Goal: Task Accomplishment & Management: Complete application form

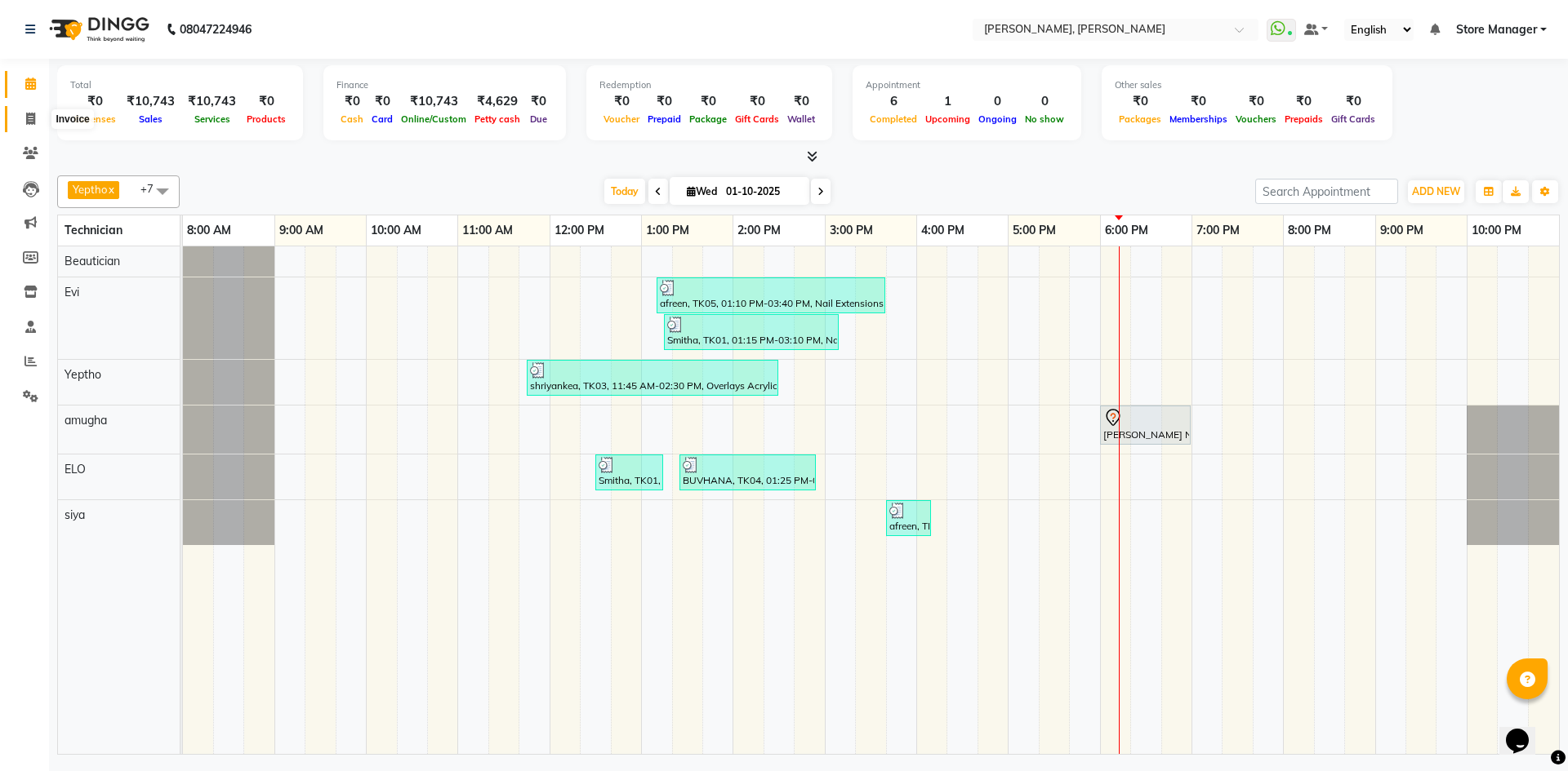
click at [18, 123] on span at bounding box center [30, 120] width 29 height 19
select select "7173"
select select "service"
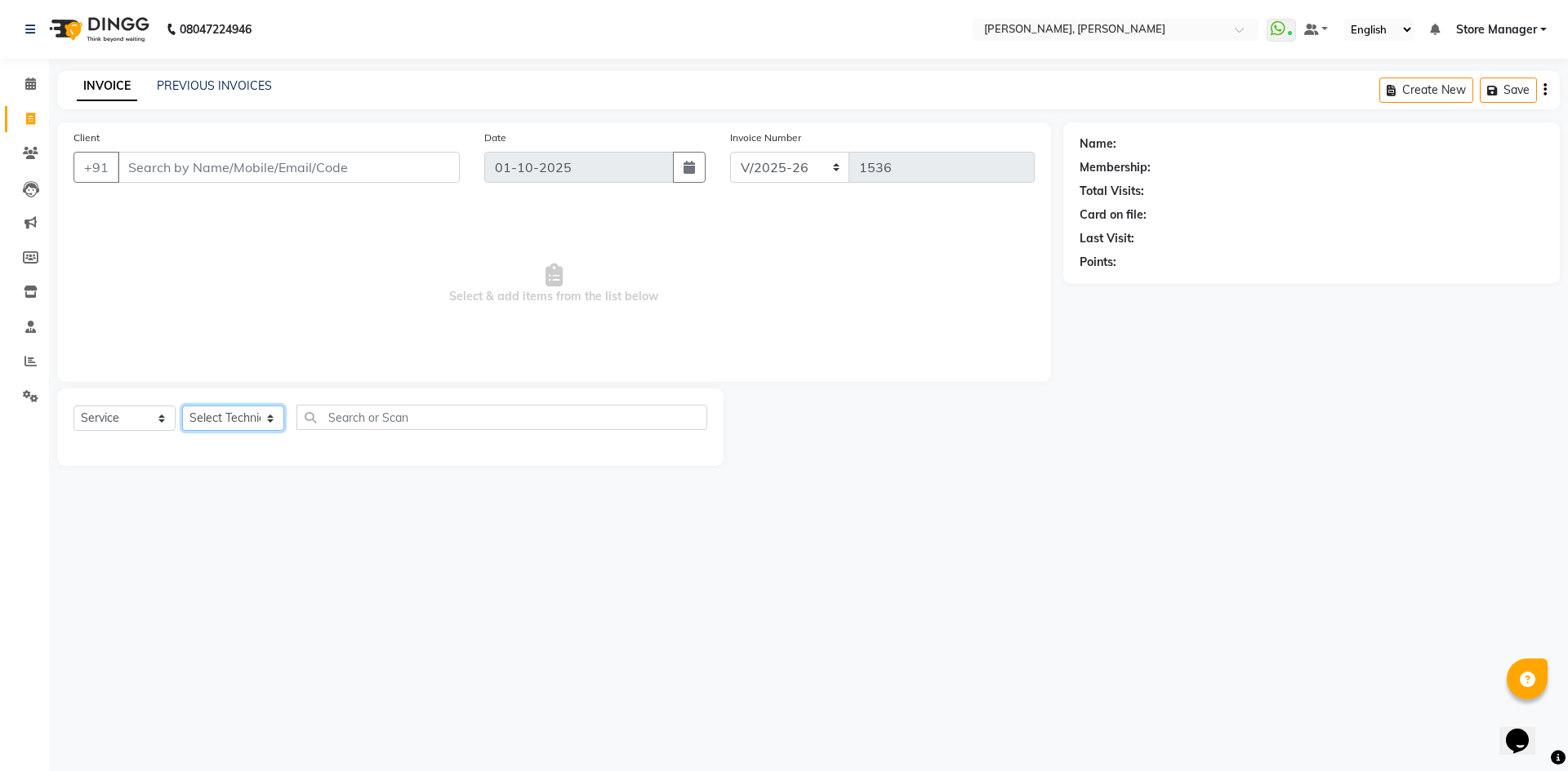
click at [273, 417] on select "Select Technician amugha Beautician ELO Evi MANAGER [PERSON_NAME] [PERSON_NAME]…" at bounding box center [232, 418] width 102 height 25
select select "61635"
click at [182, 406] on select "Select Technician amugha Beautician ELO Evi MANAGER [PERSON_NAME] [PERSON_NAME]…" at bounding box center [232, 418] width 102 height 25
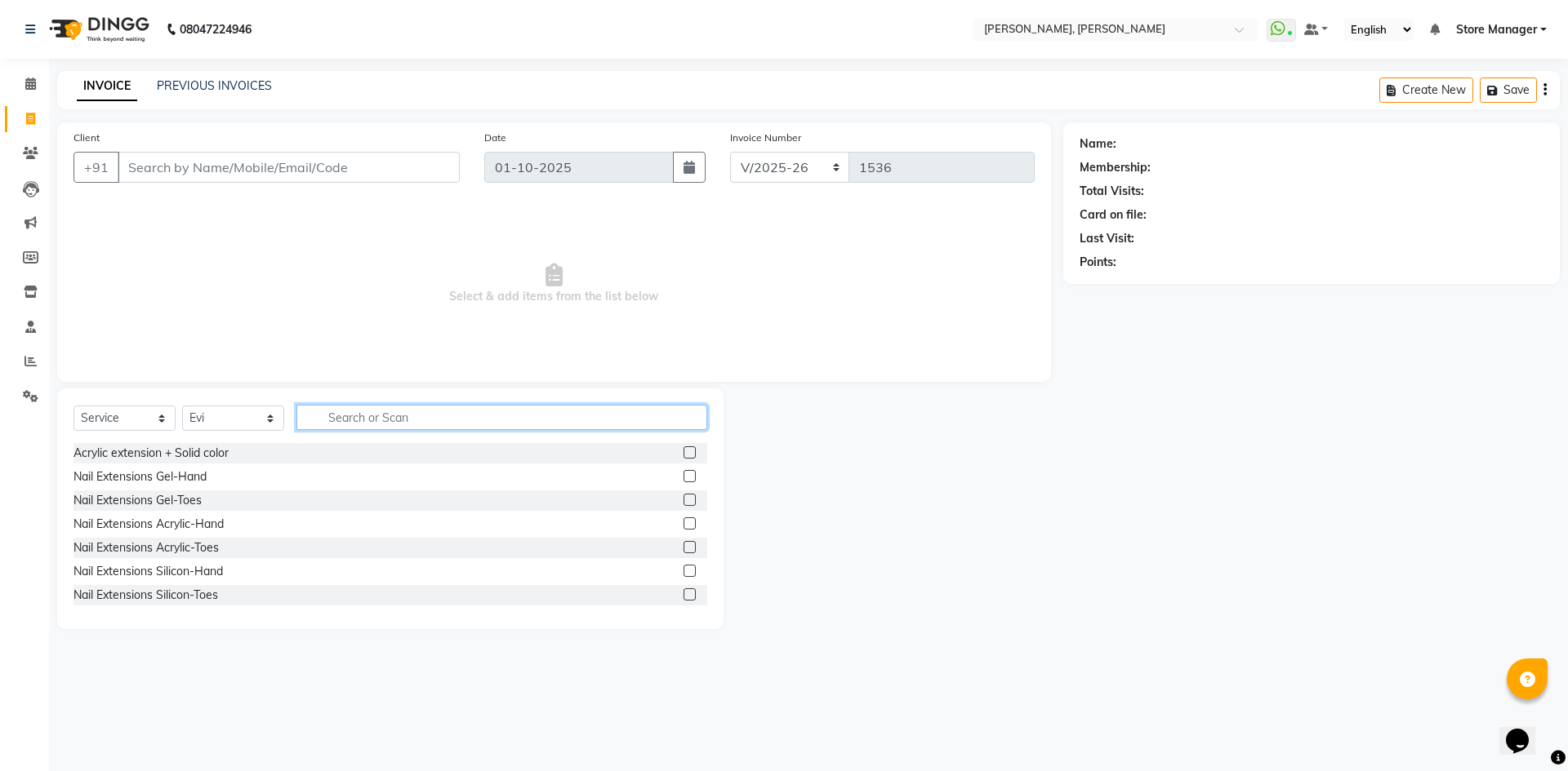
click at [407, 415] on input "text" at bounding box center [502, 417] width 410 height 25
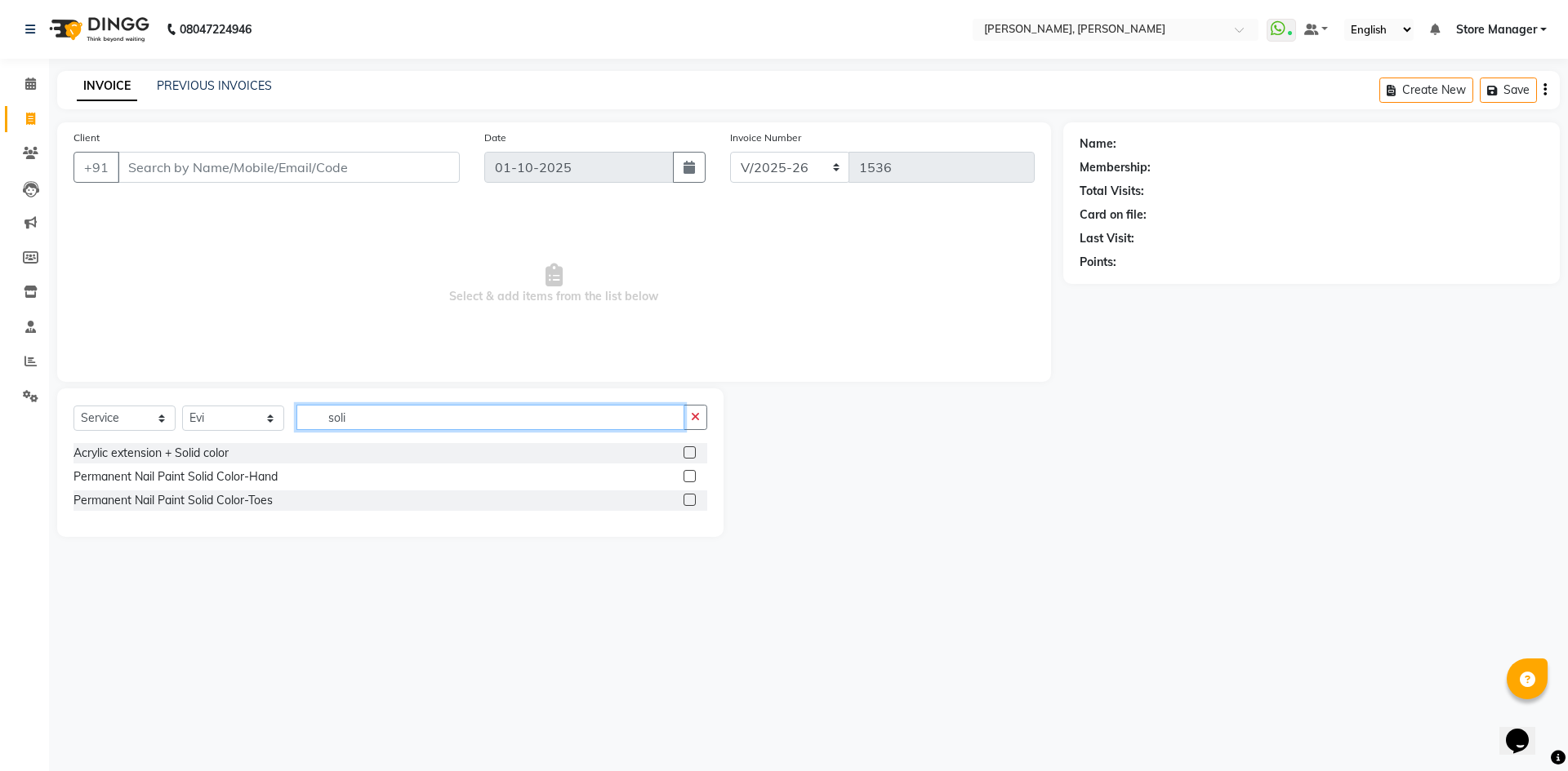
type input "soli"
click at [690, 481] on label at bounding box center [690, 476] width 12 height 12
click at [690, 481] on input "checkbox" at bounding box center [689, 477] width 10 height 10
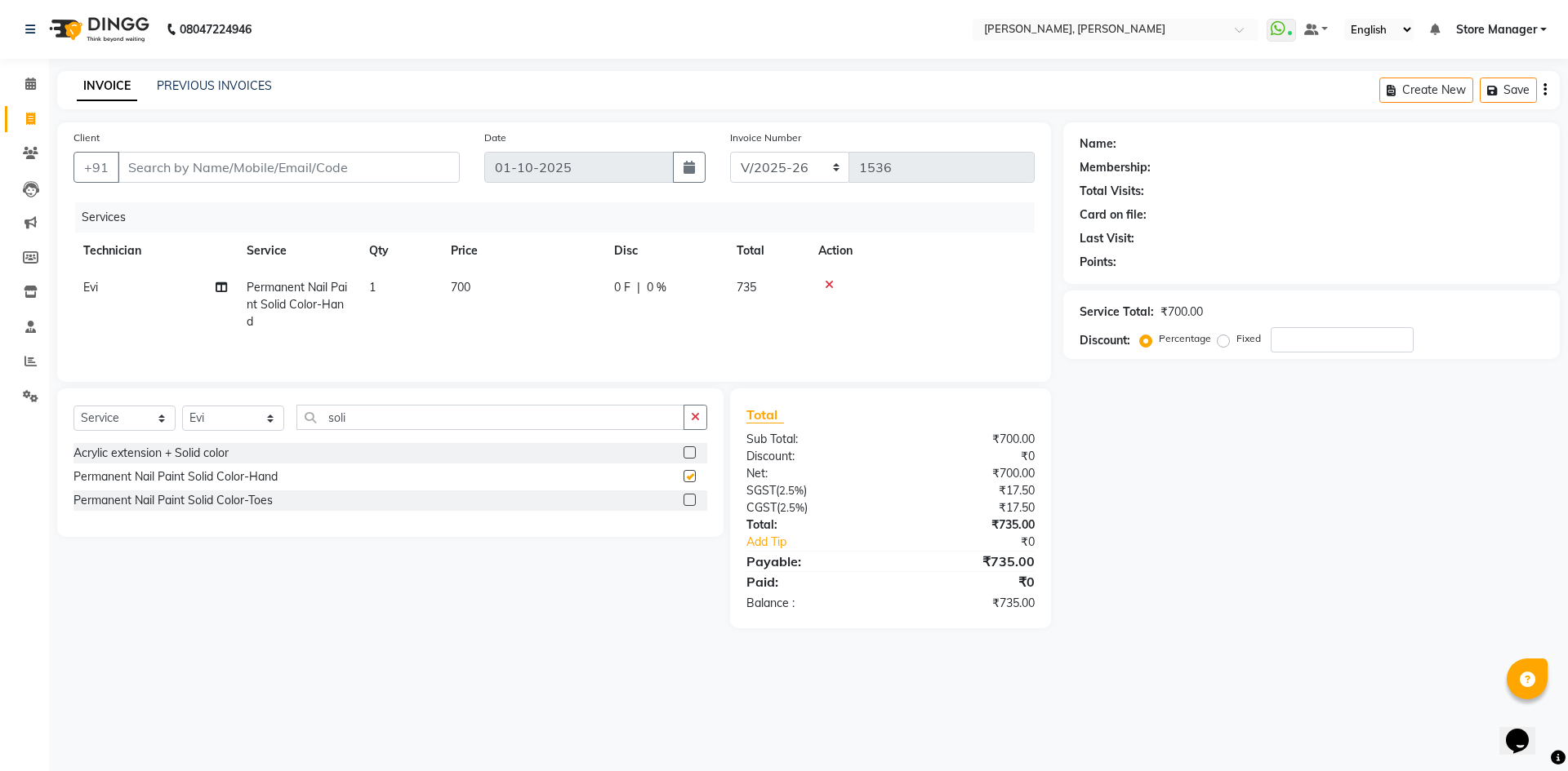
checkbox input "false"
click at [499, 282] on td "700" at bounding box center [523, 305] width 163 height 71
select select "61635"
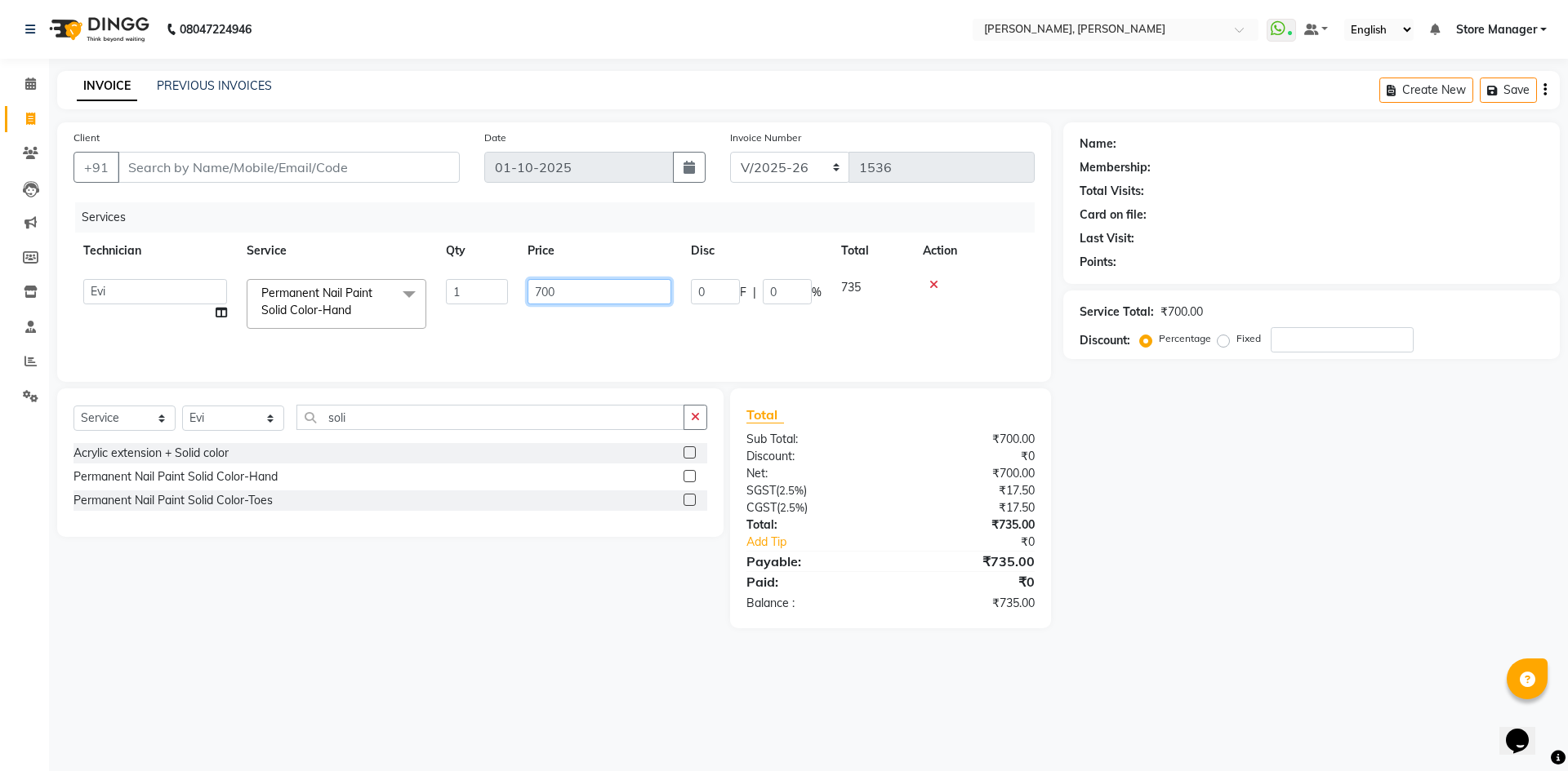
click at [579, 291] on input "700" at bounding box center [599, 291] width 143 height 25
type input "7"
type input "350"
click at [700, 415] on icon "button" at bounding box center [695, 416] width 9 height 11
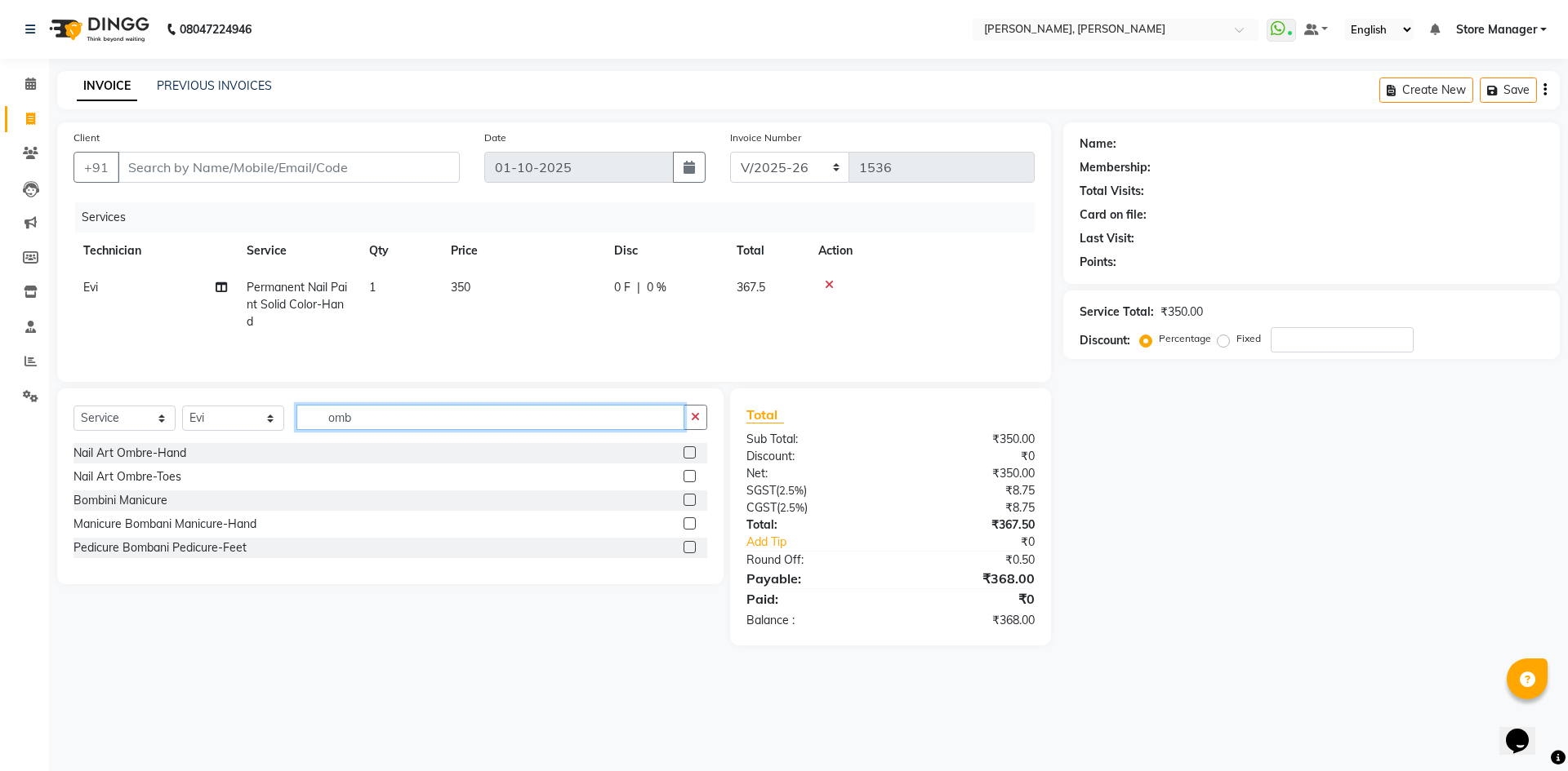
type input "omb"
click at [692, 449] on label at bounding box center [690, 453] width 12 height 12
click at [692, 449] on input "checkbox" at bounding box center [689, 453] width 10 height 10
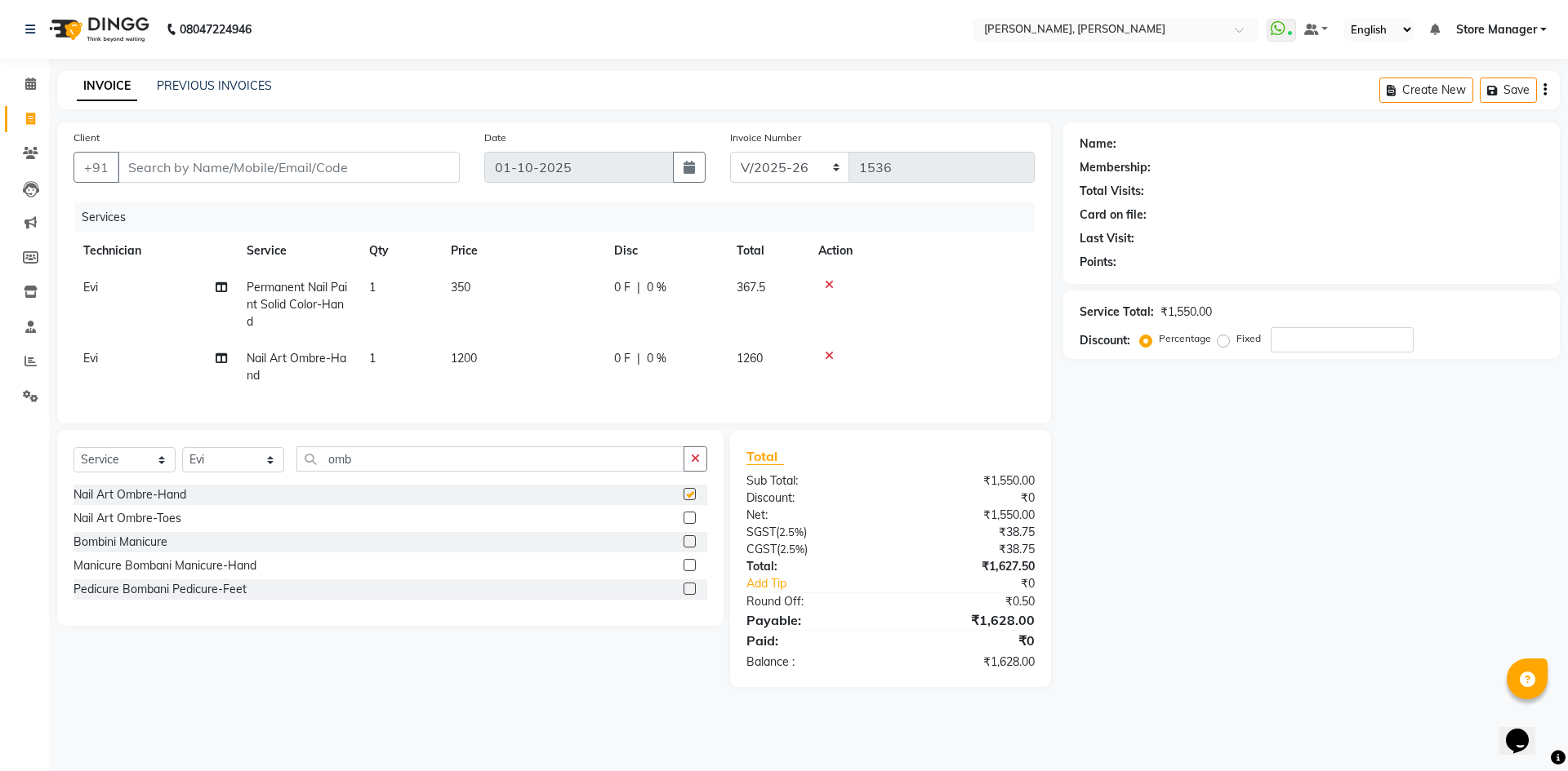
checkbox input "false"
click at [532, 361] on td "1200" at bounding box center [523, 368] width 163 height 54
select select "61635"
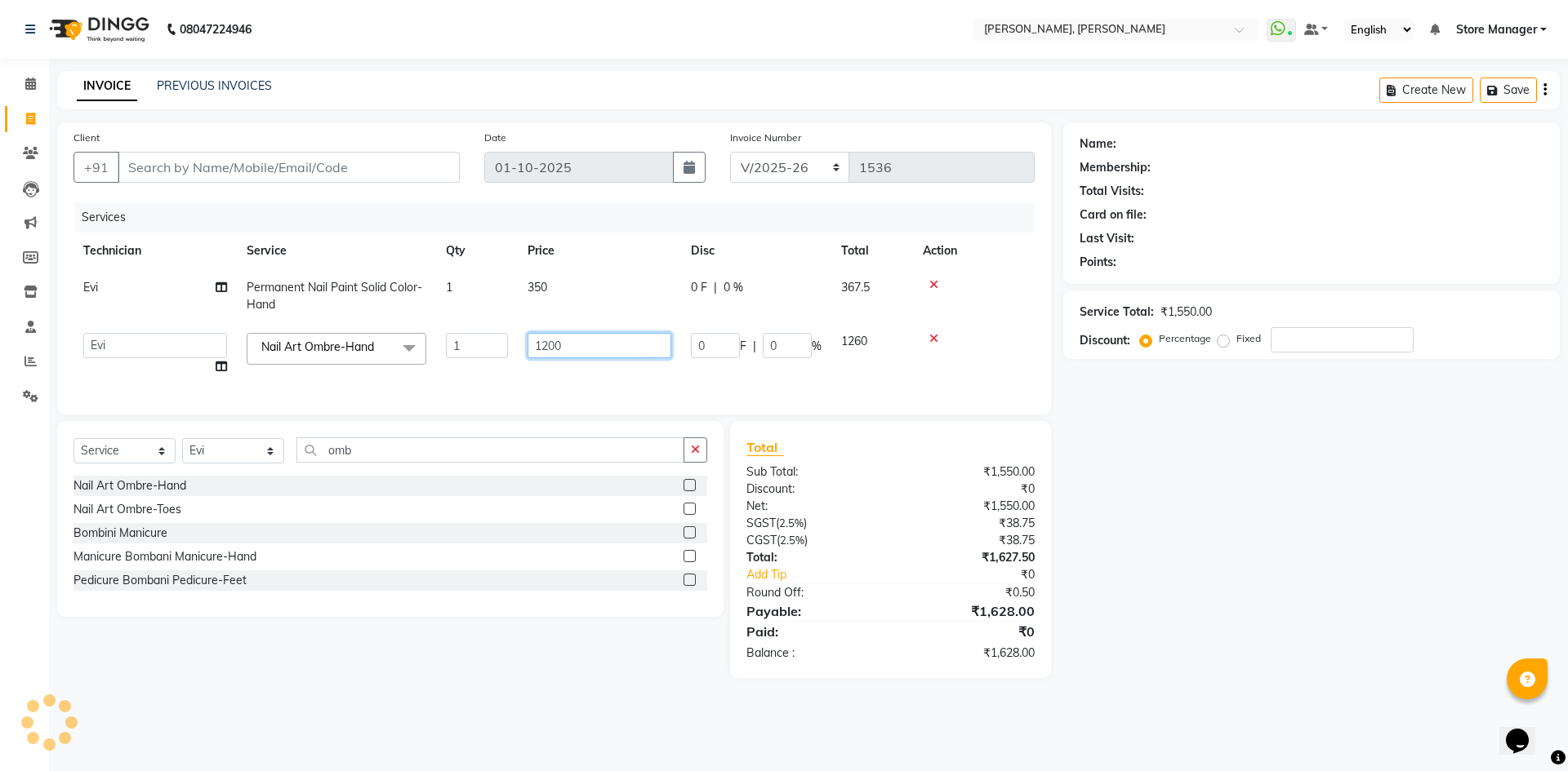
click at [577, 342] on input "1200" at bounding box center [599, 345] width 143 height 25
type input "1"
type input "500"
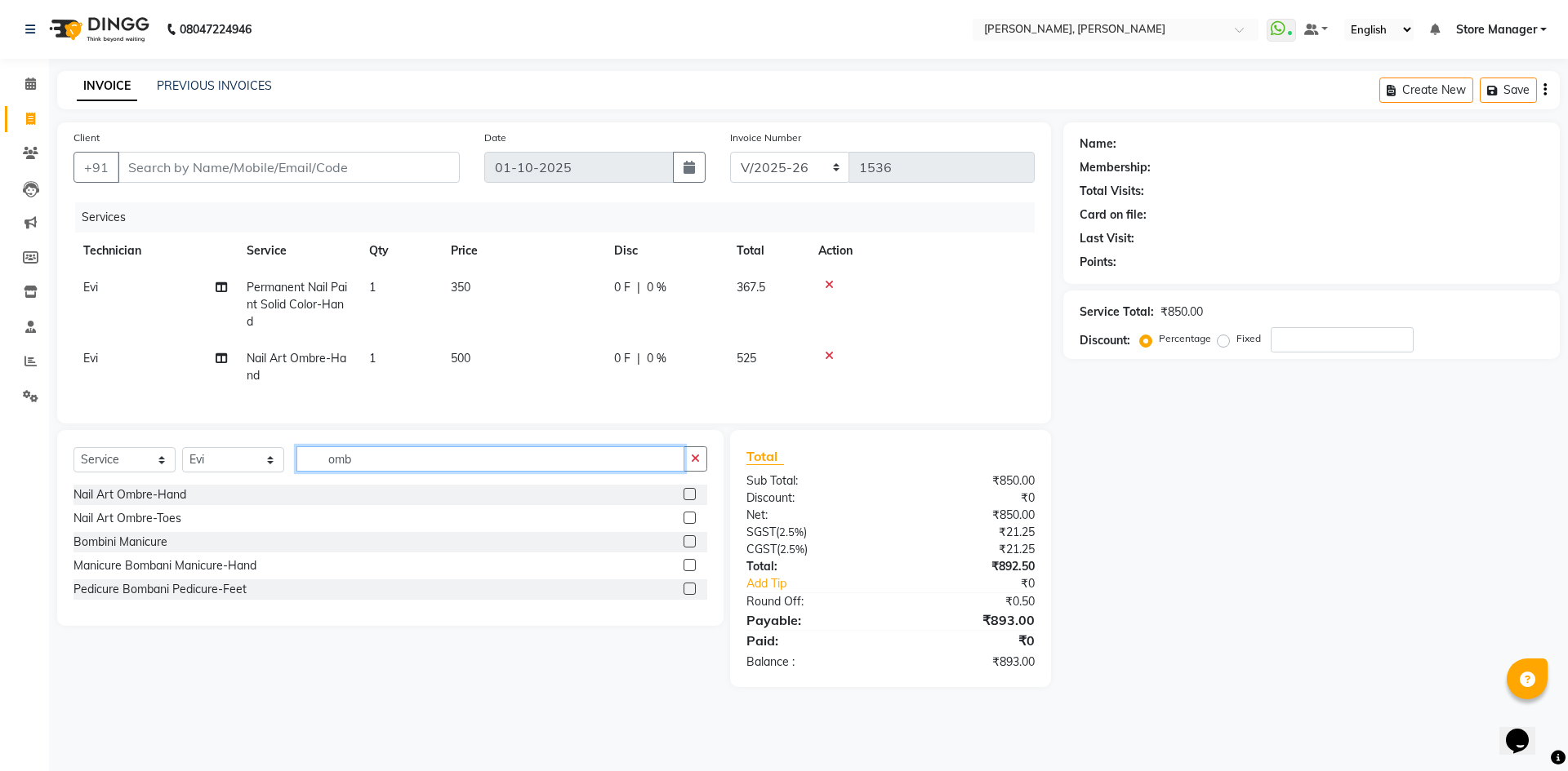
click at [576, 457] on div "Select Service Product Membership Package Voucher Prepaid Gift Card Select Tech…" at bounding box center [390, 528] width 666 height 196
click at [340, 472] on input "omb" at bounding box center [490, 459] width 388 height 25
click at [341, 472] on input "omb" at bounding box center [490, 459] width 388 height 25
type input "chro"
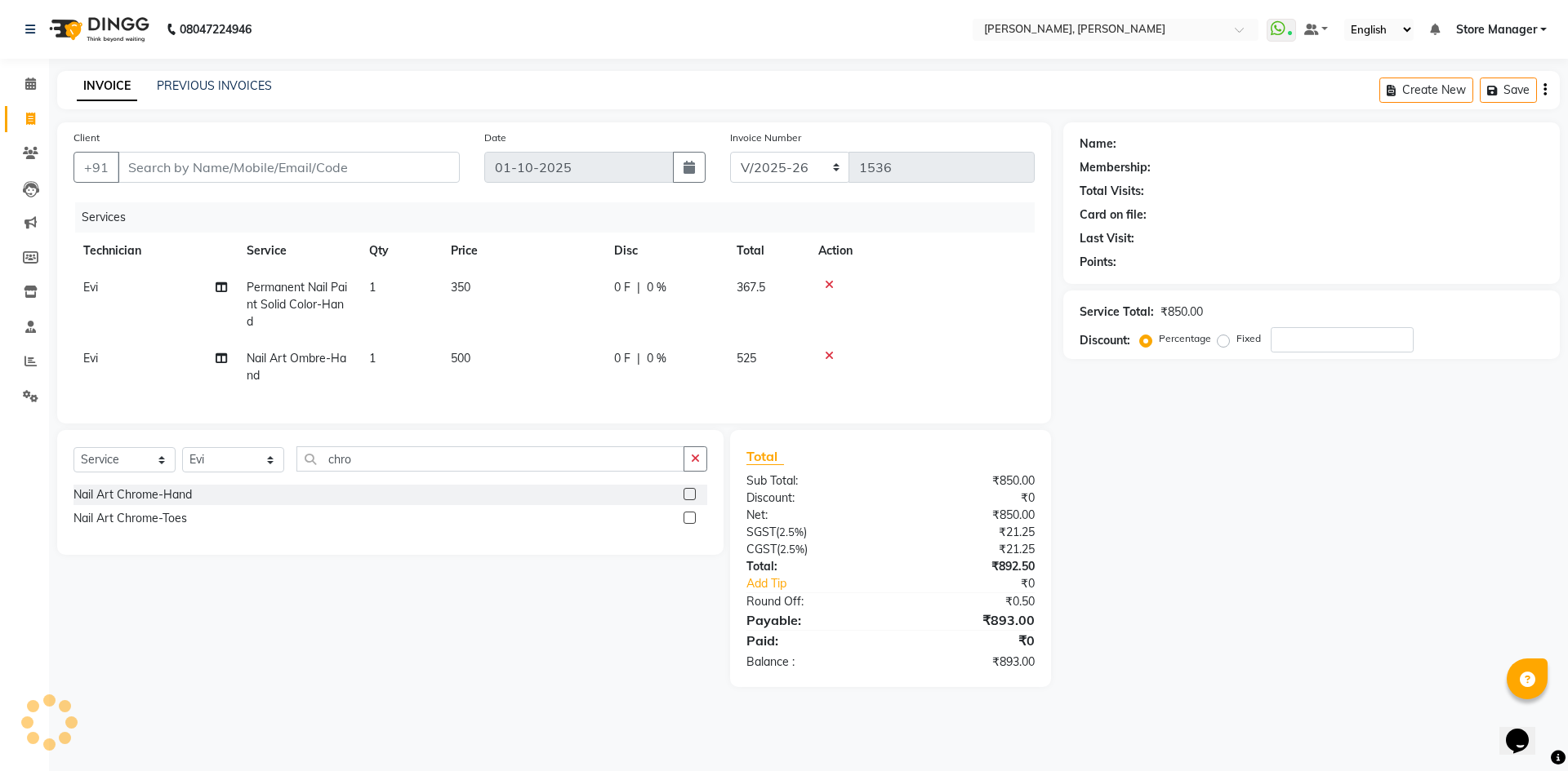
click at [689, 501] on label at bounding box center [690, 494] width 12 height 12
click at [689, 501] on input "checkbox" at bounding box center [689, 495] width 10 height 10
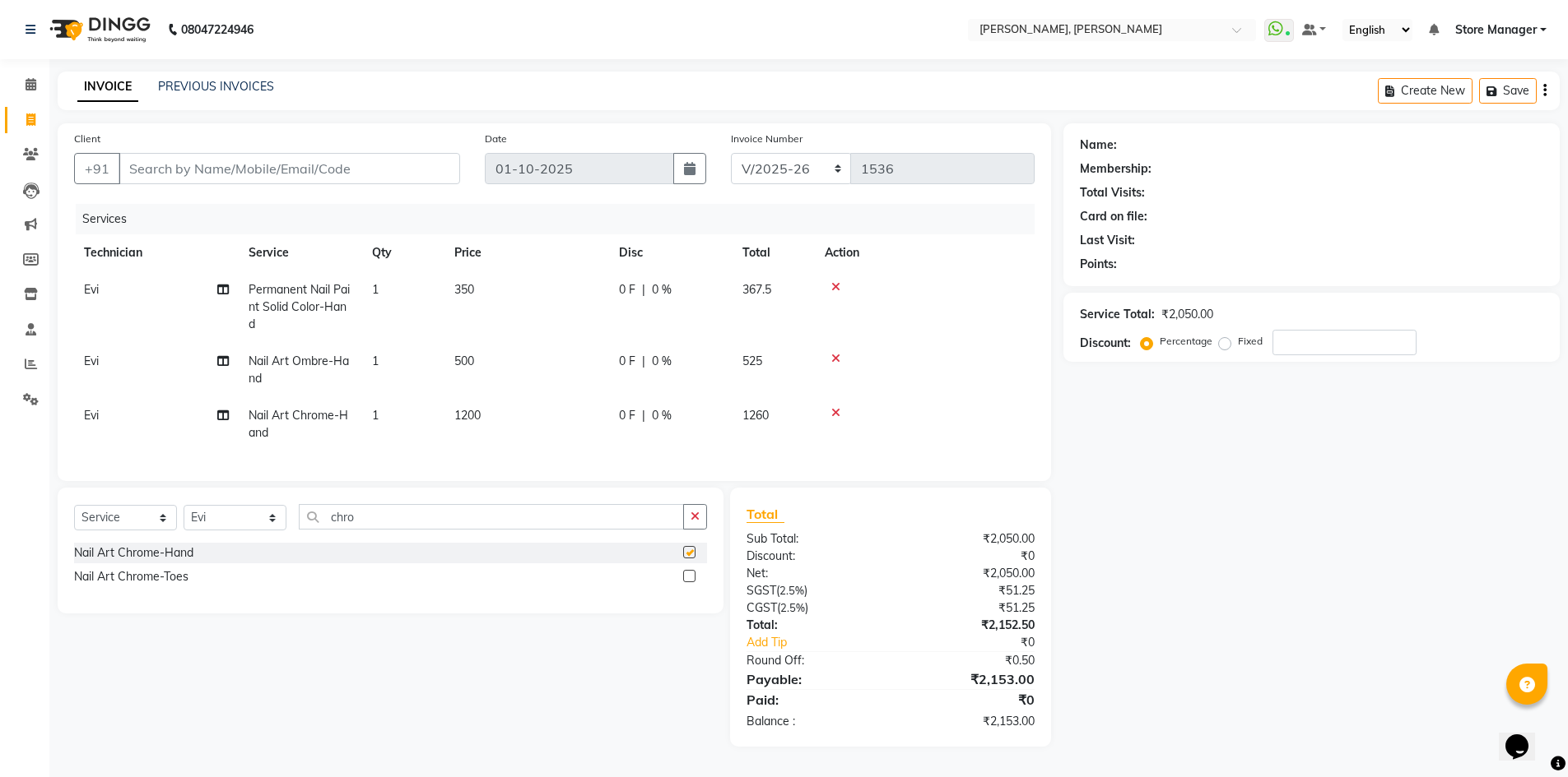
checkbox input "false"
click at [466, 411] on span "1200" at bounding box center [467, 415] width 26 height 15
select select "61635"
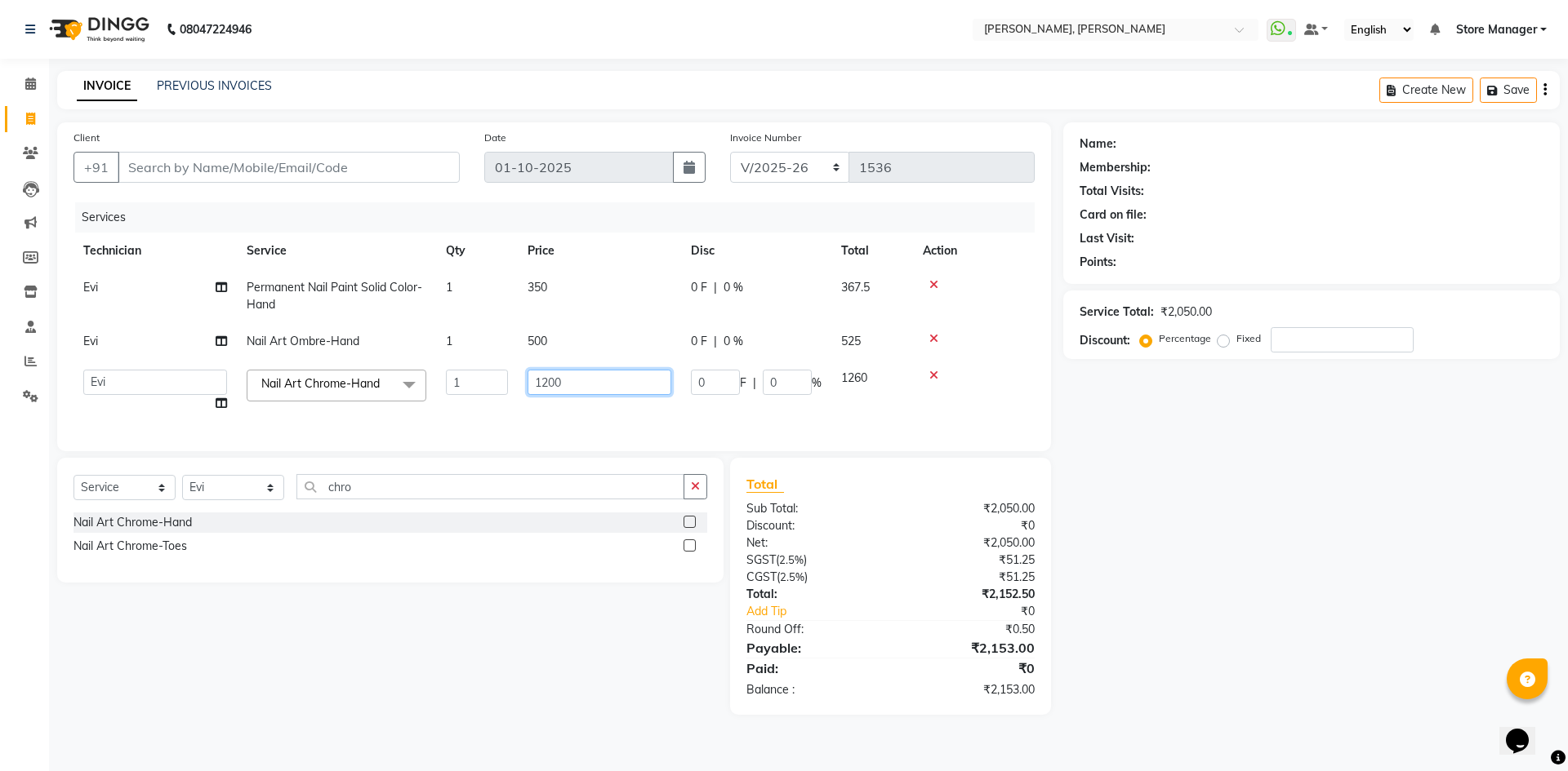
click at [557, 387] on input "1200" at bounding box center [599, 382] width 143 height 25
click at [563, 382] on input "1200" at bounding box center [599, 382] width 143 height 25
type input "1"
type input "500"
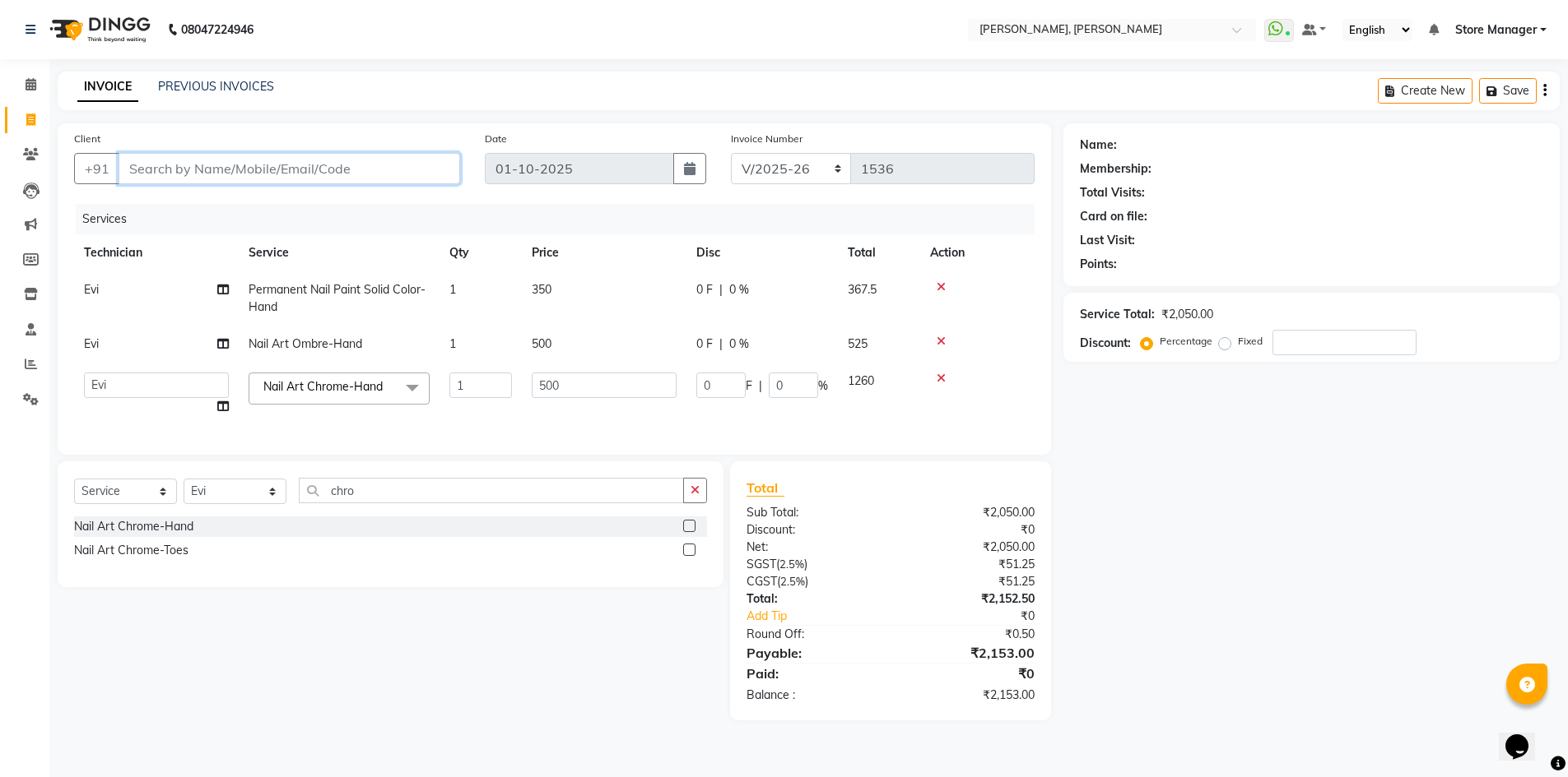
click at [250, 170] on input "Client" at bounding box center [289, 169] width 342 height 32
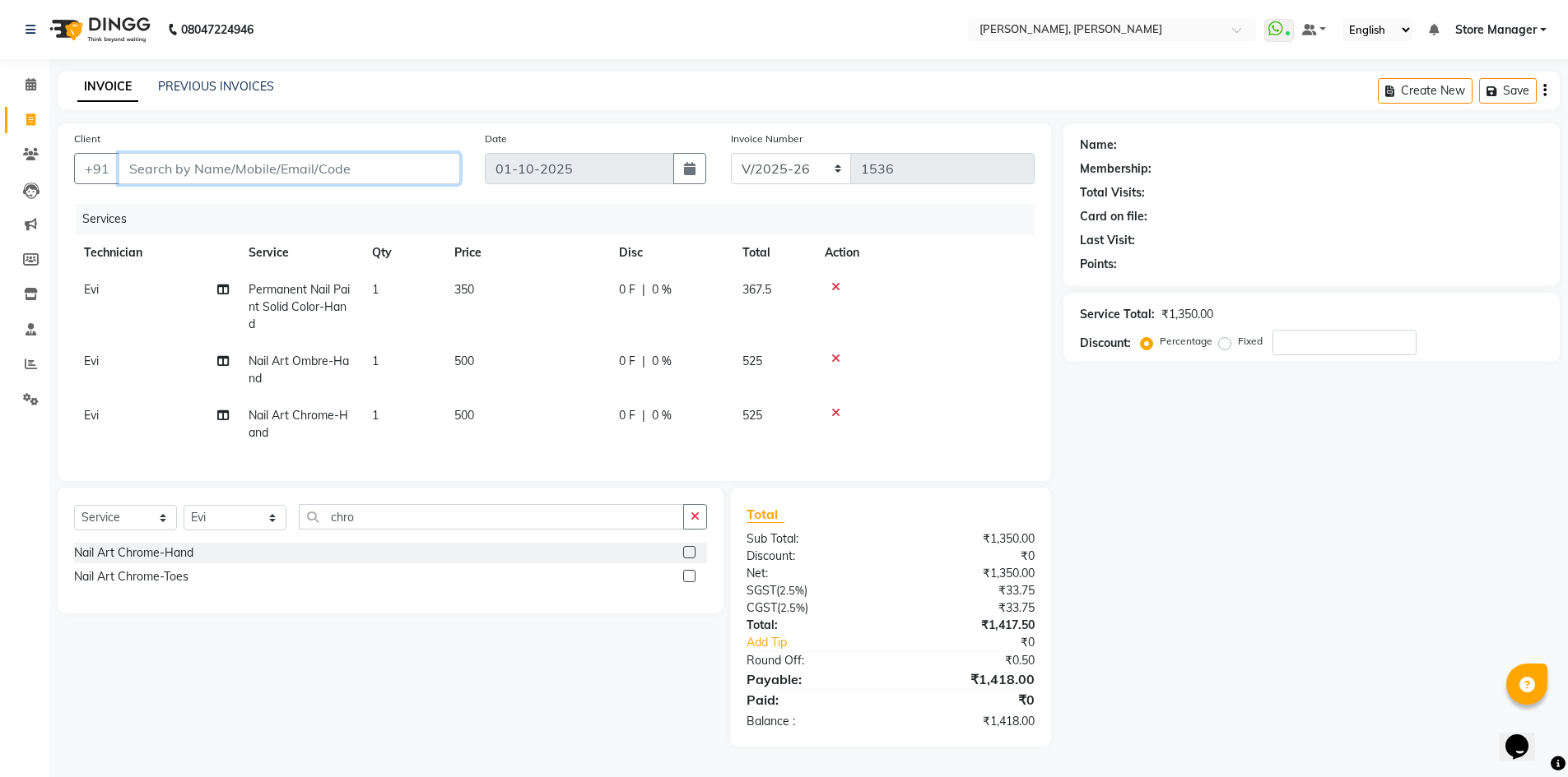
click at [239, 168] on input "Client" at bounding box center [289, 169] width 342 height 32
click at [243, 166] on input "Client" at bounding box center [289, 169] width 342 height 32
type input "9"
type input "0"
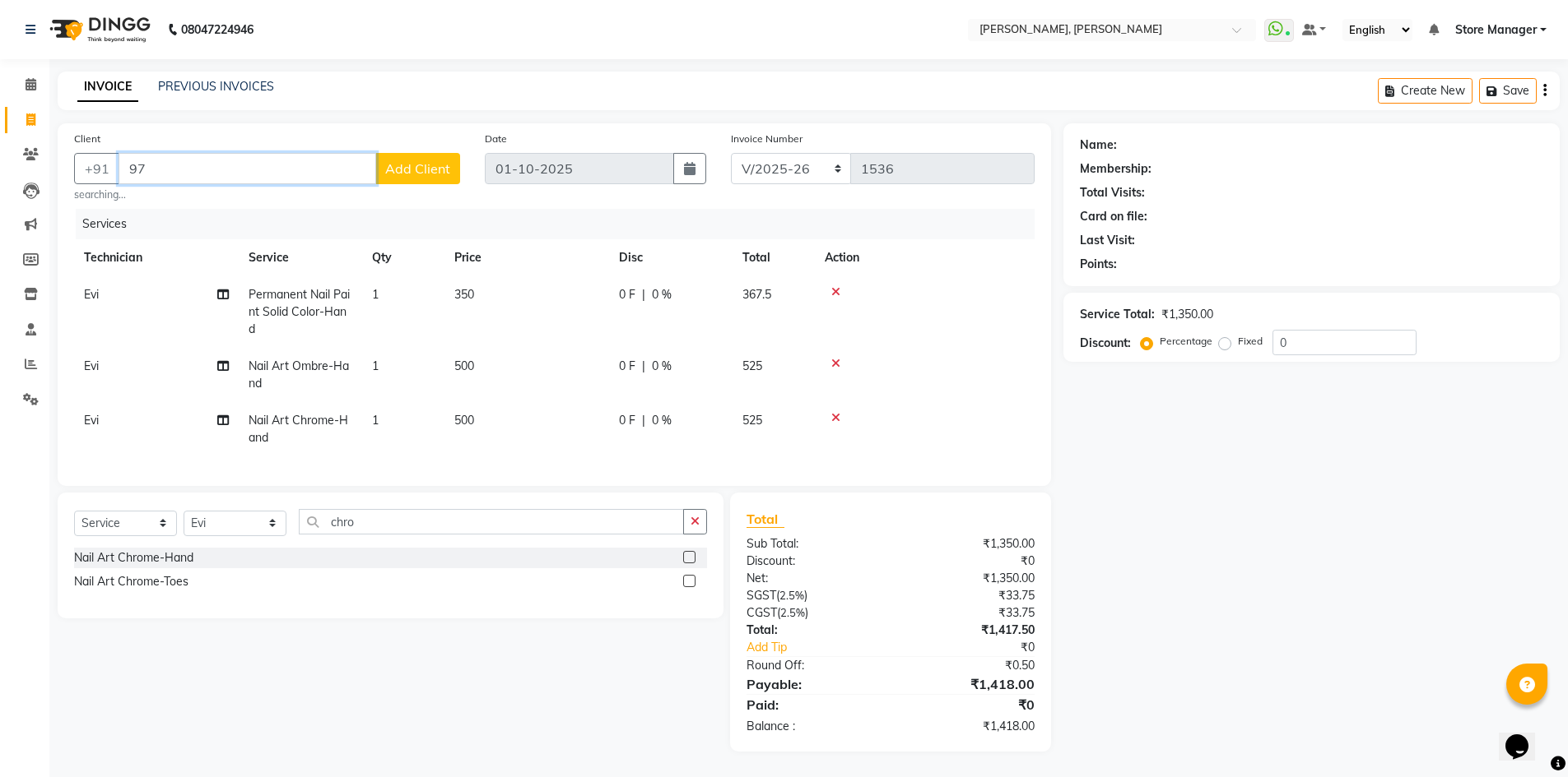
type input "9"
type input "9513596979"
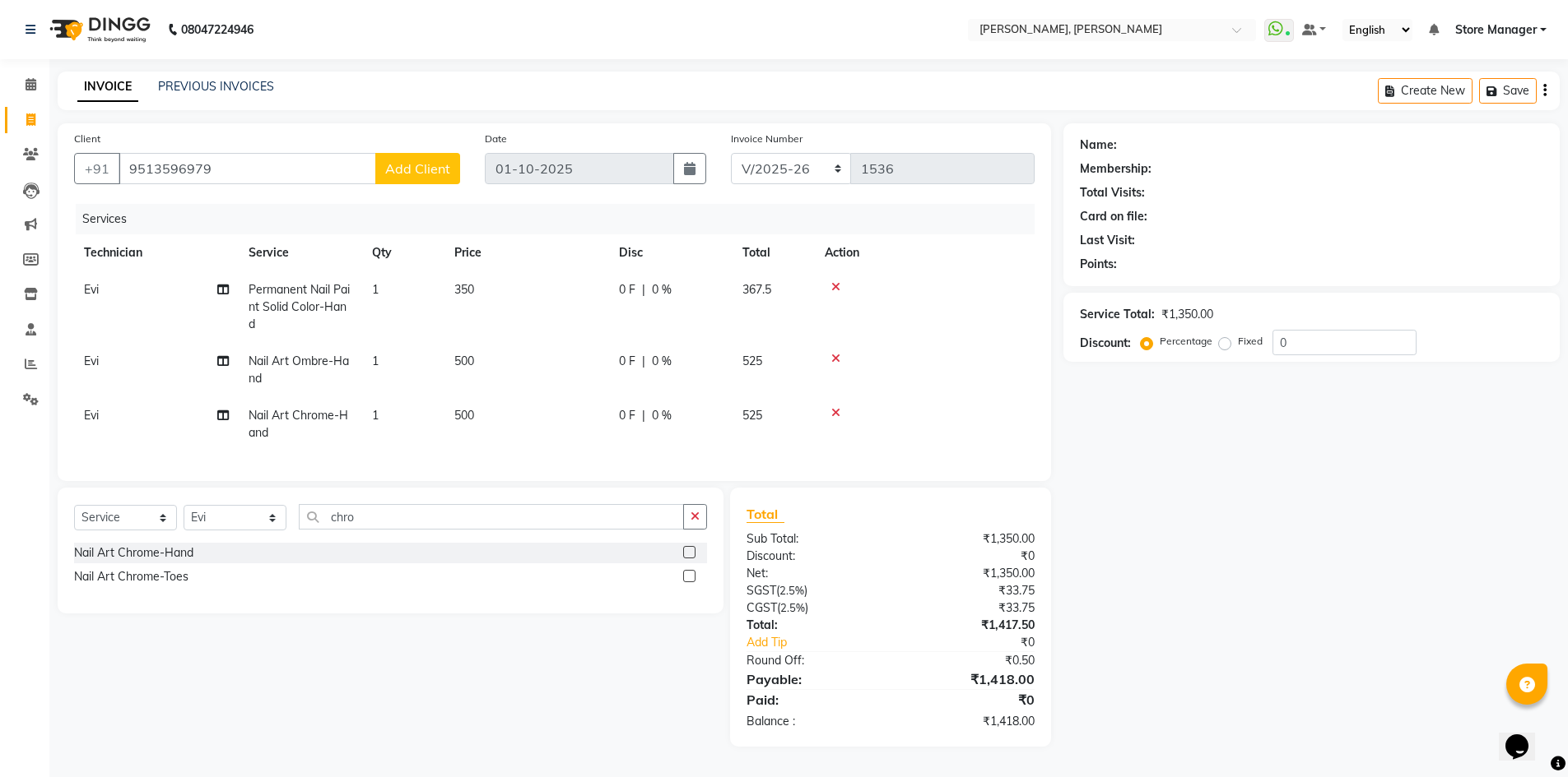
click at [411, 156] on button "Add Client" at bounding box center [417, 169] width 85 height 32
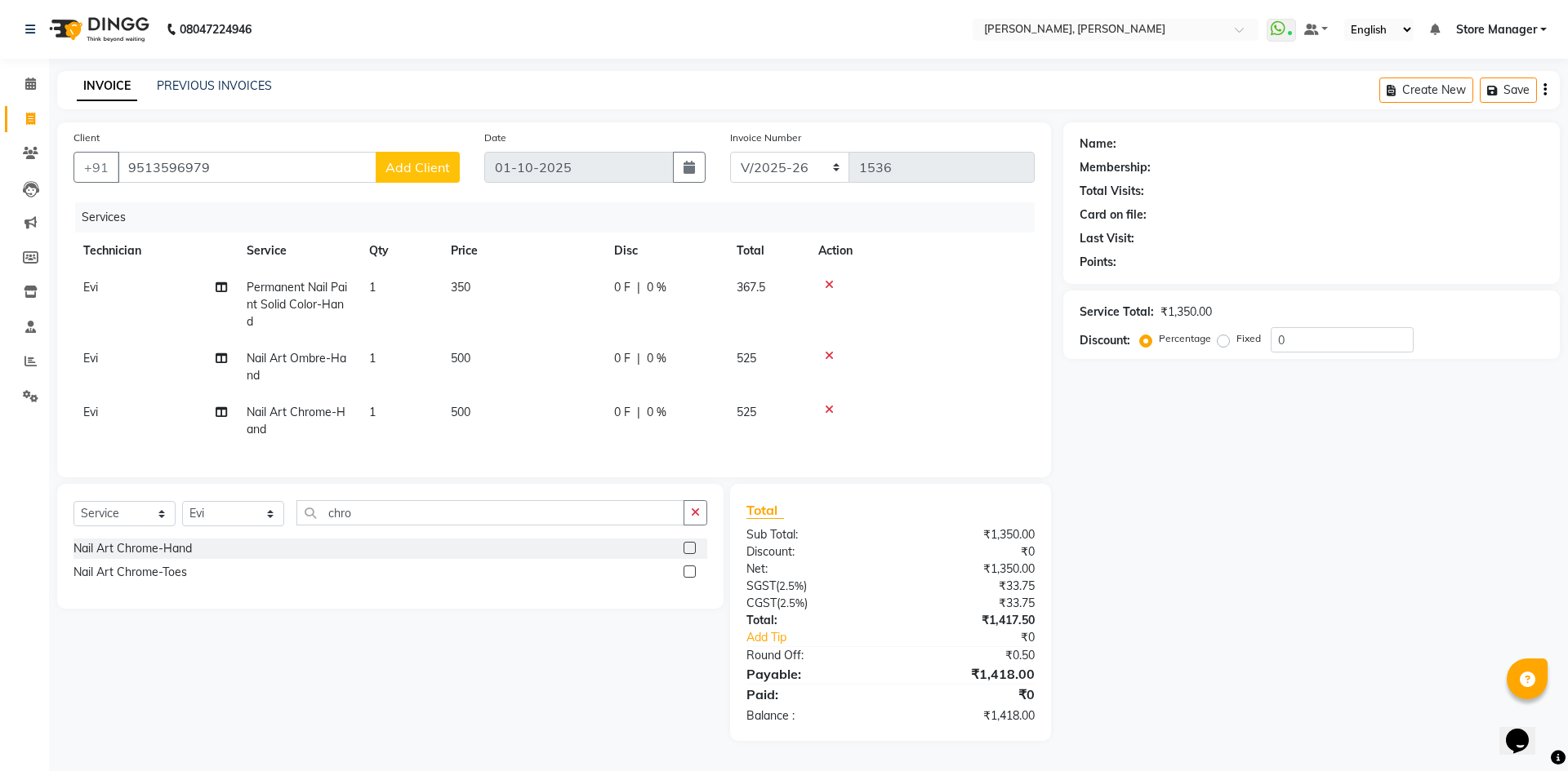
select select "21"
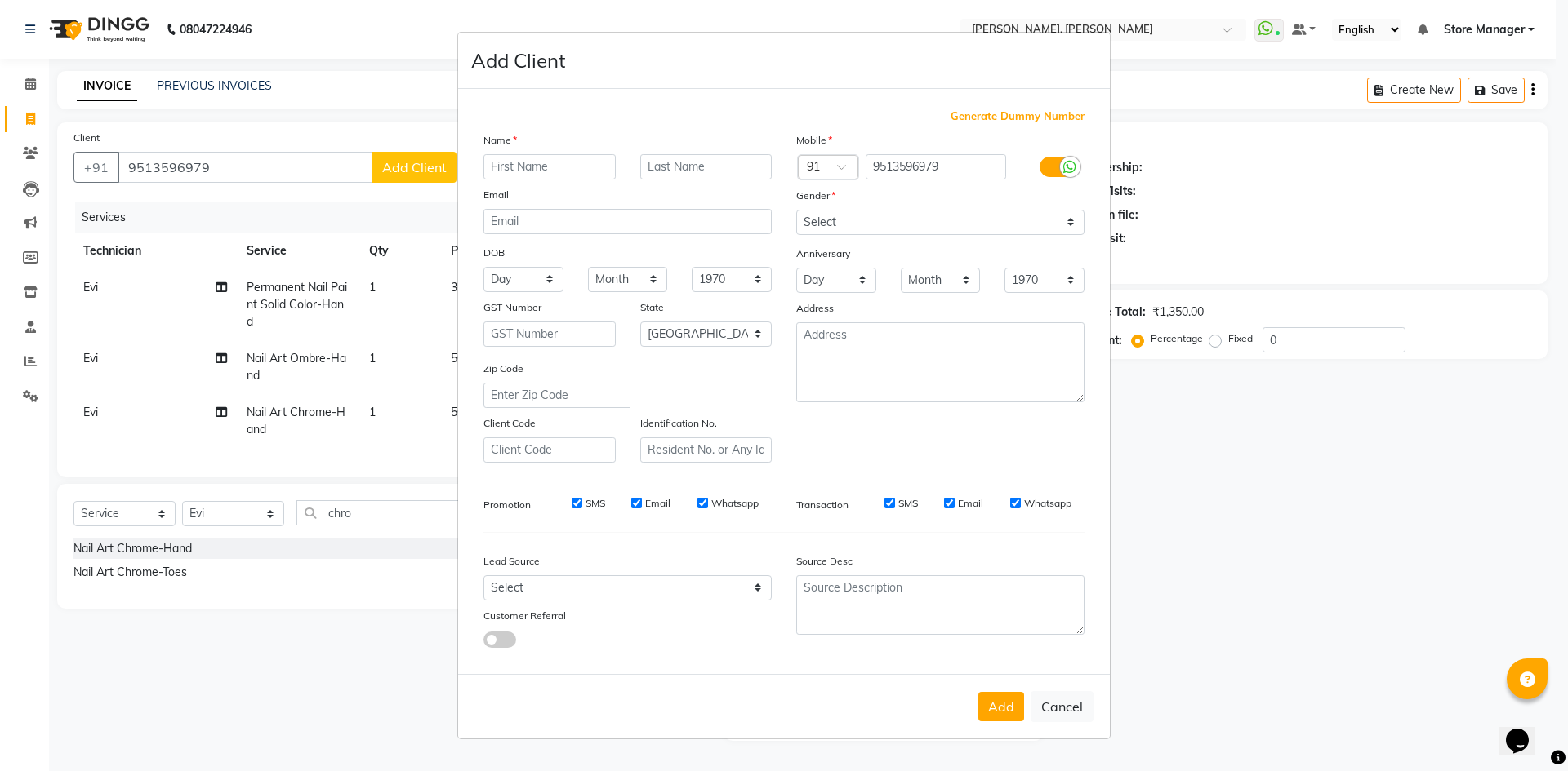
click at [510, 163] on input "text" at bounding box center [550, 166] width 132 height 25
type input "[PERSON_NAME]"
click at [839, 223] on select "Select [DEMOGRAPHIC_DATA] [DEMOGRAPHIC_DATA] Other Prefer Not To Say" at bounding box center [939, 222] width 288 height 25
select select "[DEMOGRAPHIC_DATA]"
click at [796, 209] on select "Select [DEMOGRAPHIC_DATA] [DEMOGRAPHIC_DATA] Other Prefer Not To Say" at bounding box center [939, 222] width 288 height 25
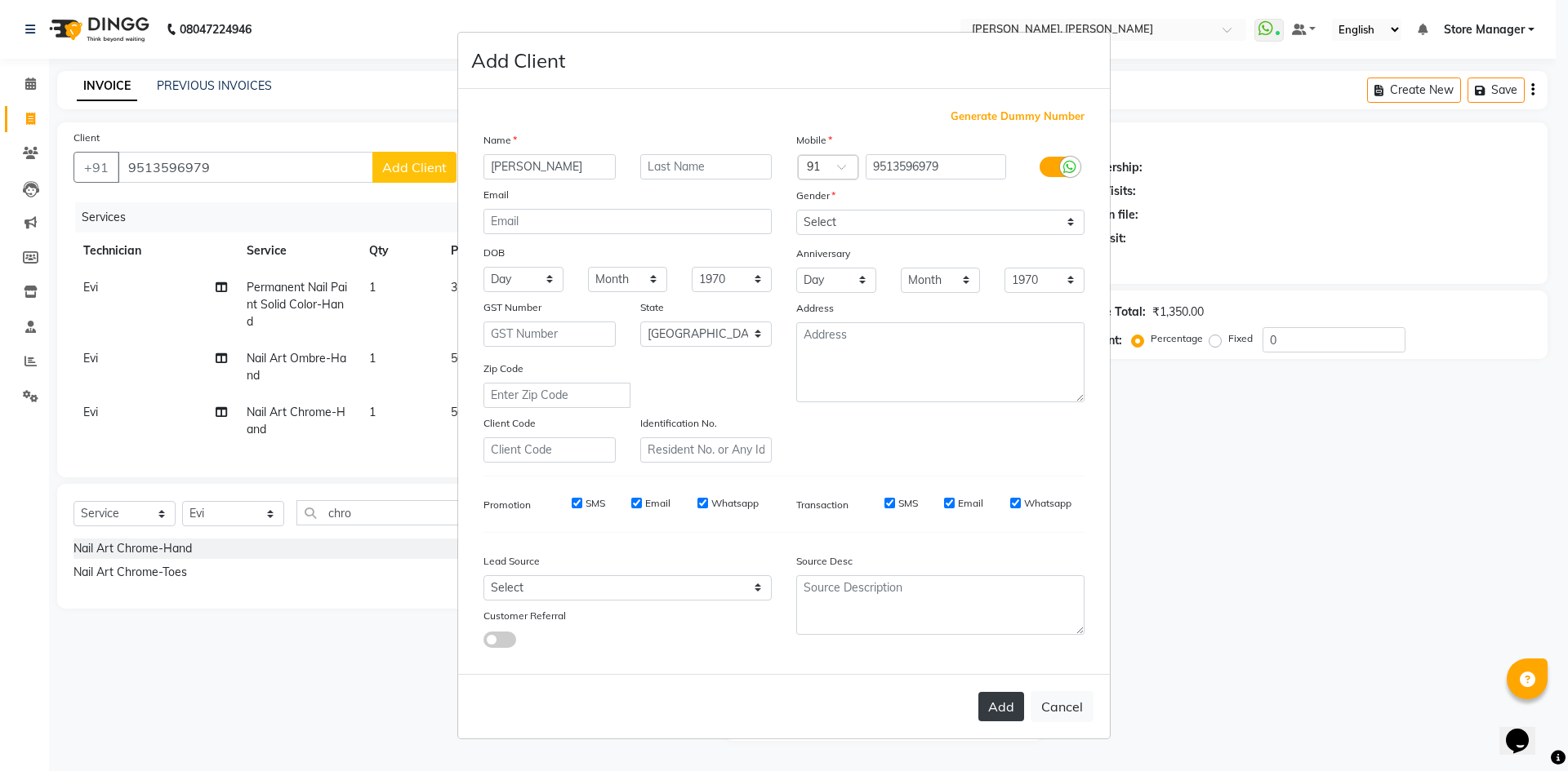
click at [994, 696] on button "Add" at bounding box center [1001, 707] width 46 height 30
type input "95******79"
select select
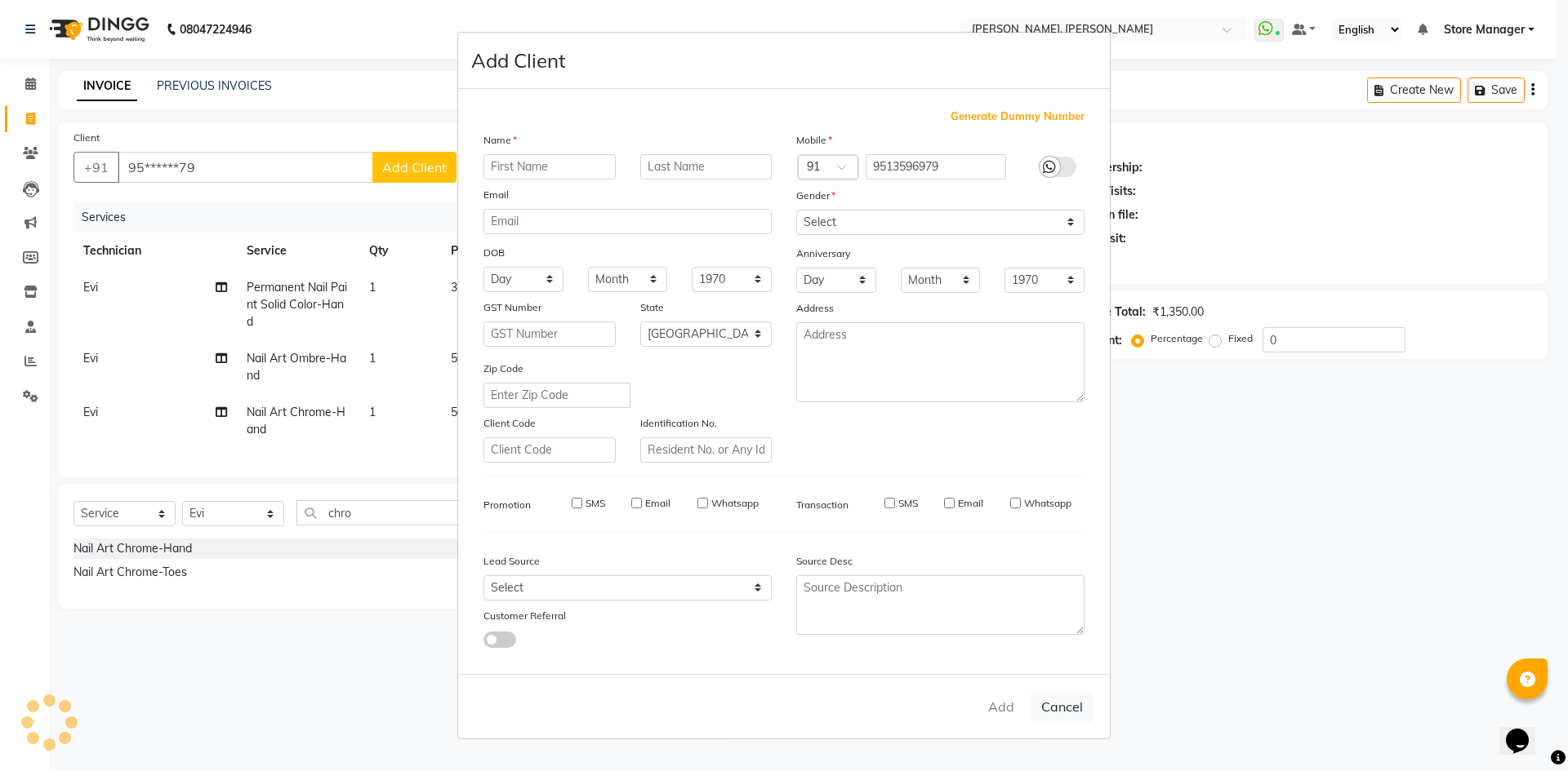
select select "null"
select select
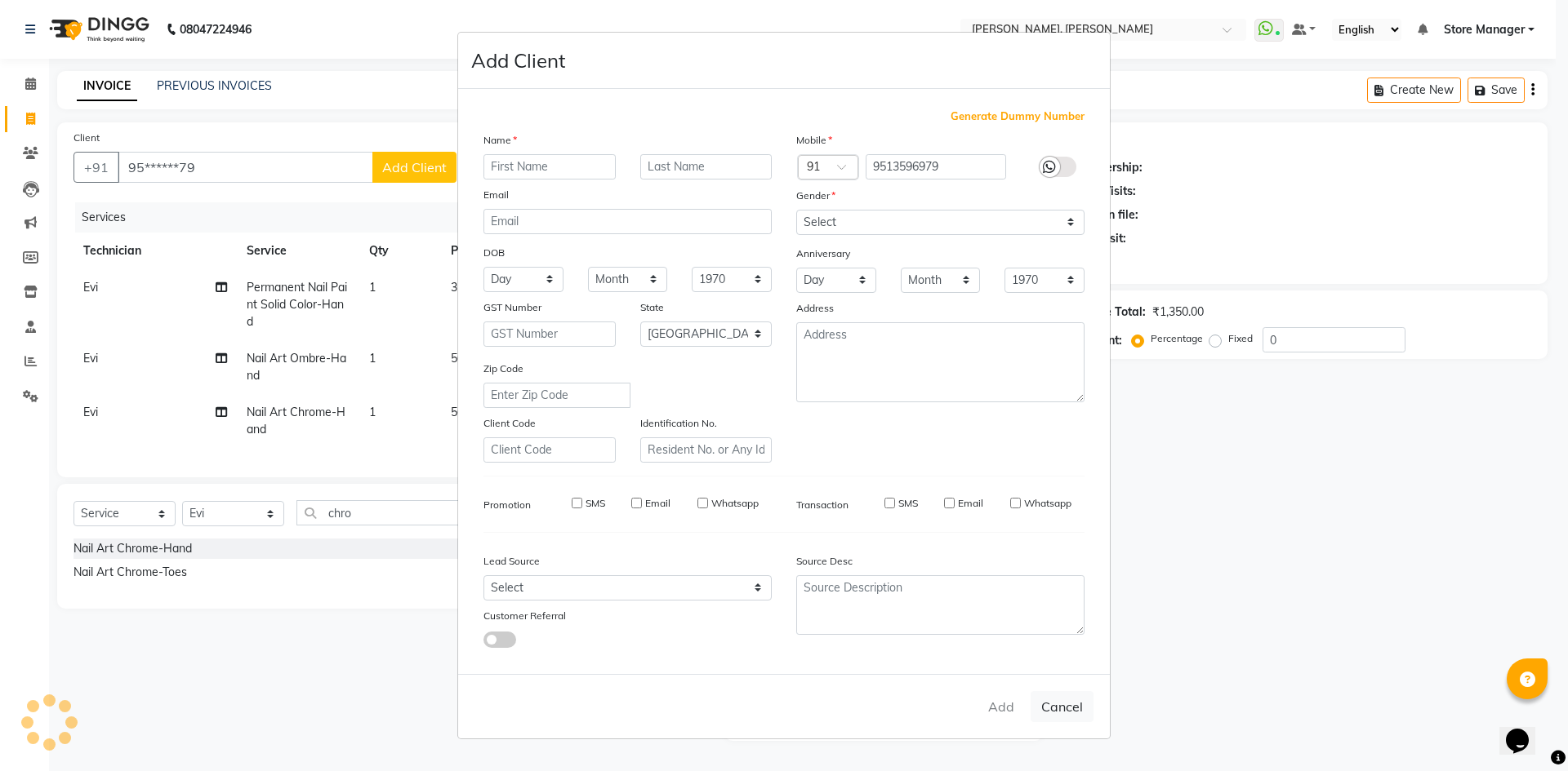
checkbox input "false"
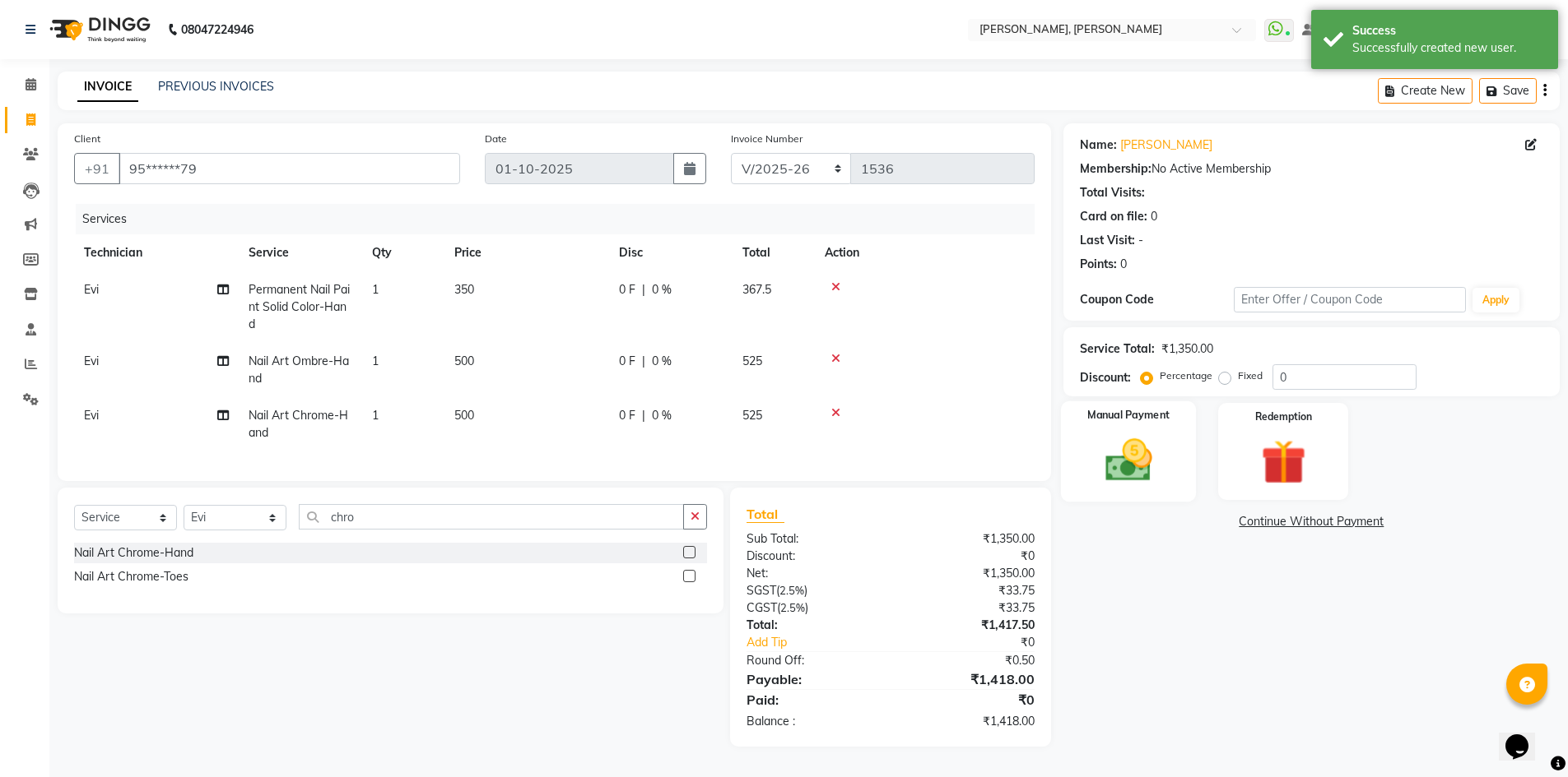
drag, startPoint x: 1089, startPoint y: 433, endPoint x: 1127, endPoint y: 502, distance: 78.8
click at [1089, 433] on div "Manual Payment" at bounding box center [1127, 451] width 136 height 101
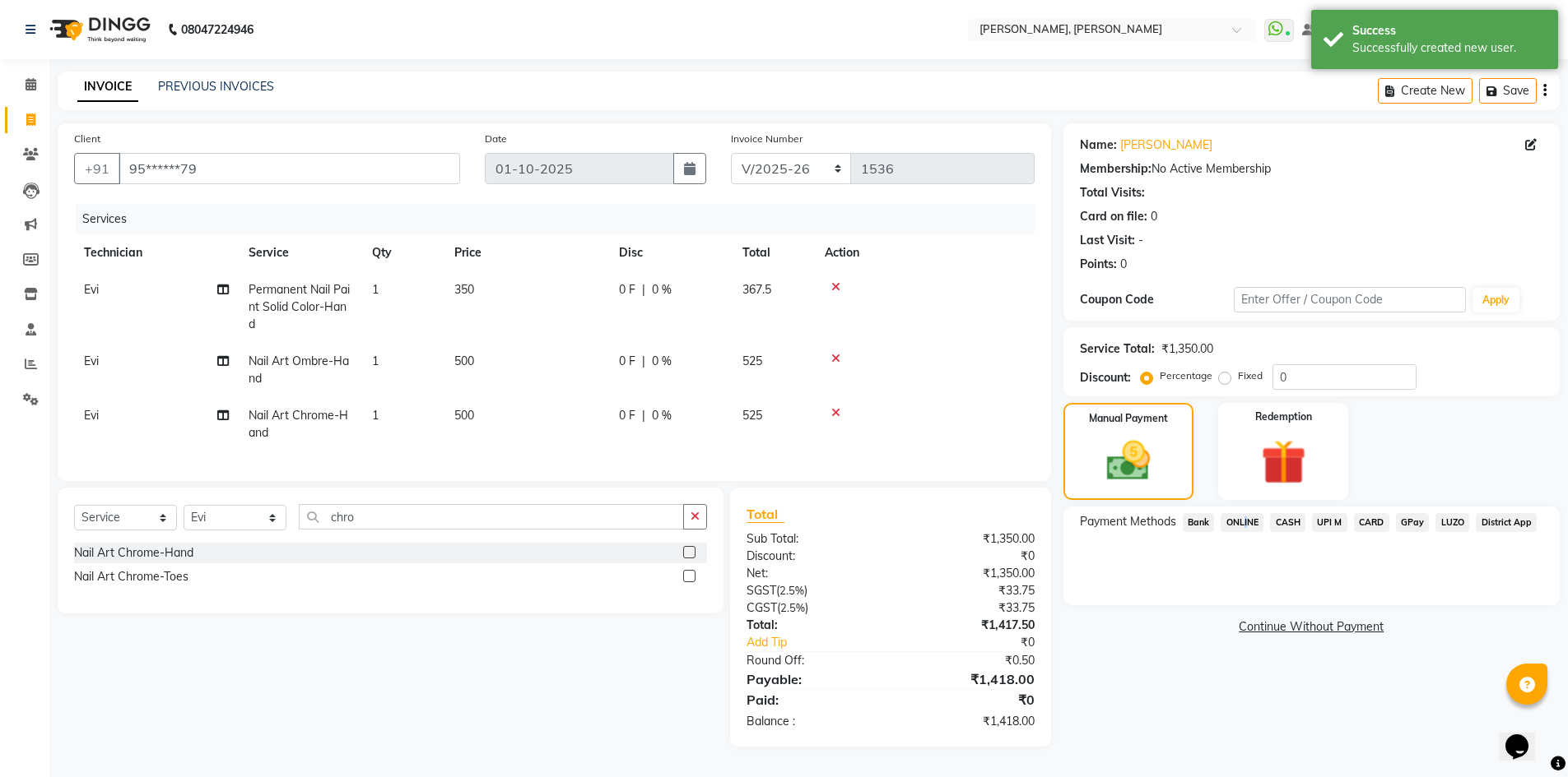
drag, startPoint x: 1242, startPoint y: 526, endPoint x: 1257, endPoint y: 655, distance: 129.9
click at [1243, 542] on div "Payment Methods Bank ONLINE CASH UPI M CARD GPay LUZO District App" at bounding box center [1311, 555] width 496 height 99
click at [1233, 518] on span "ONLINE" at bounding box center [1241, 523] width 43 height 19
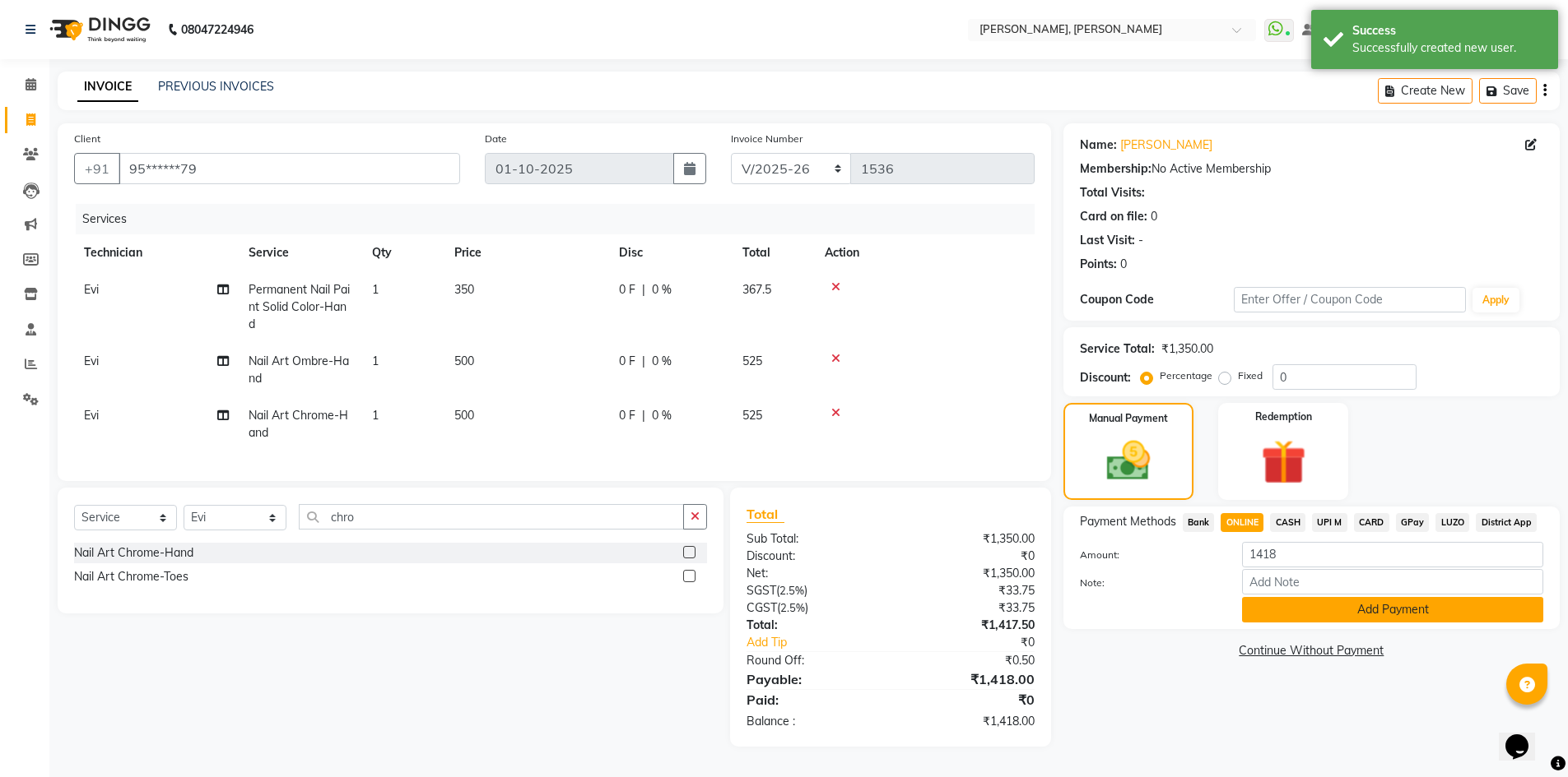
click at [1287, 604] on button "Add Payment" at bounding box center [1393, 610] width 302 height 25
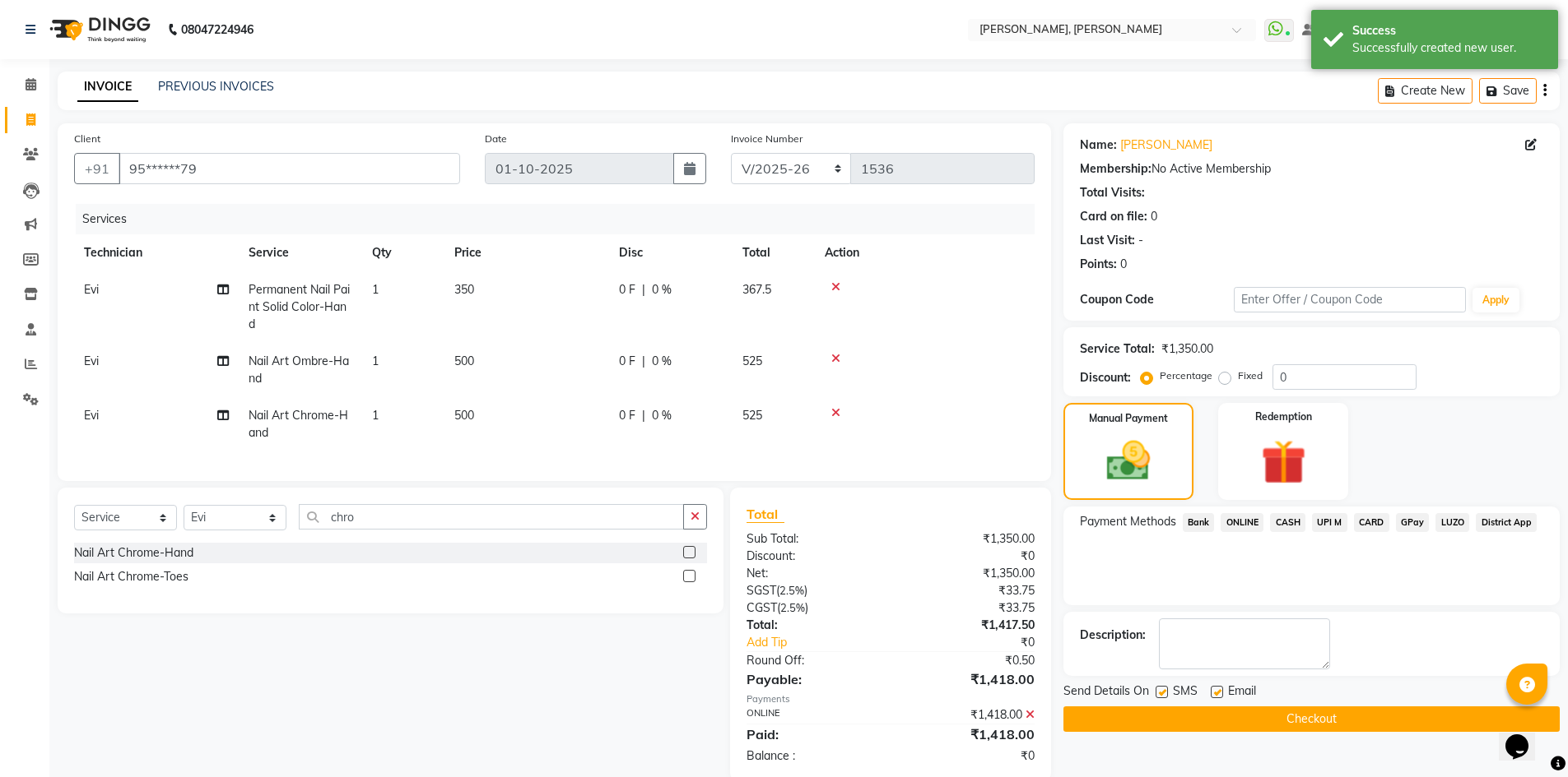
click at [1249, 719] on button "Checkout" at bounding box center [1311, 719] width 496 height 25
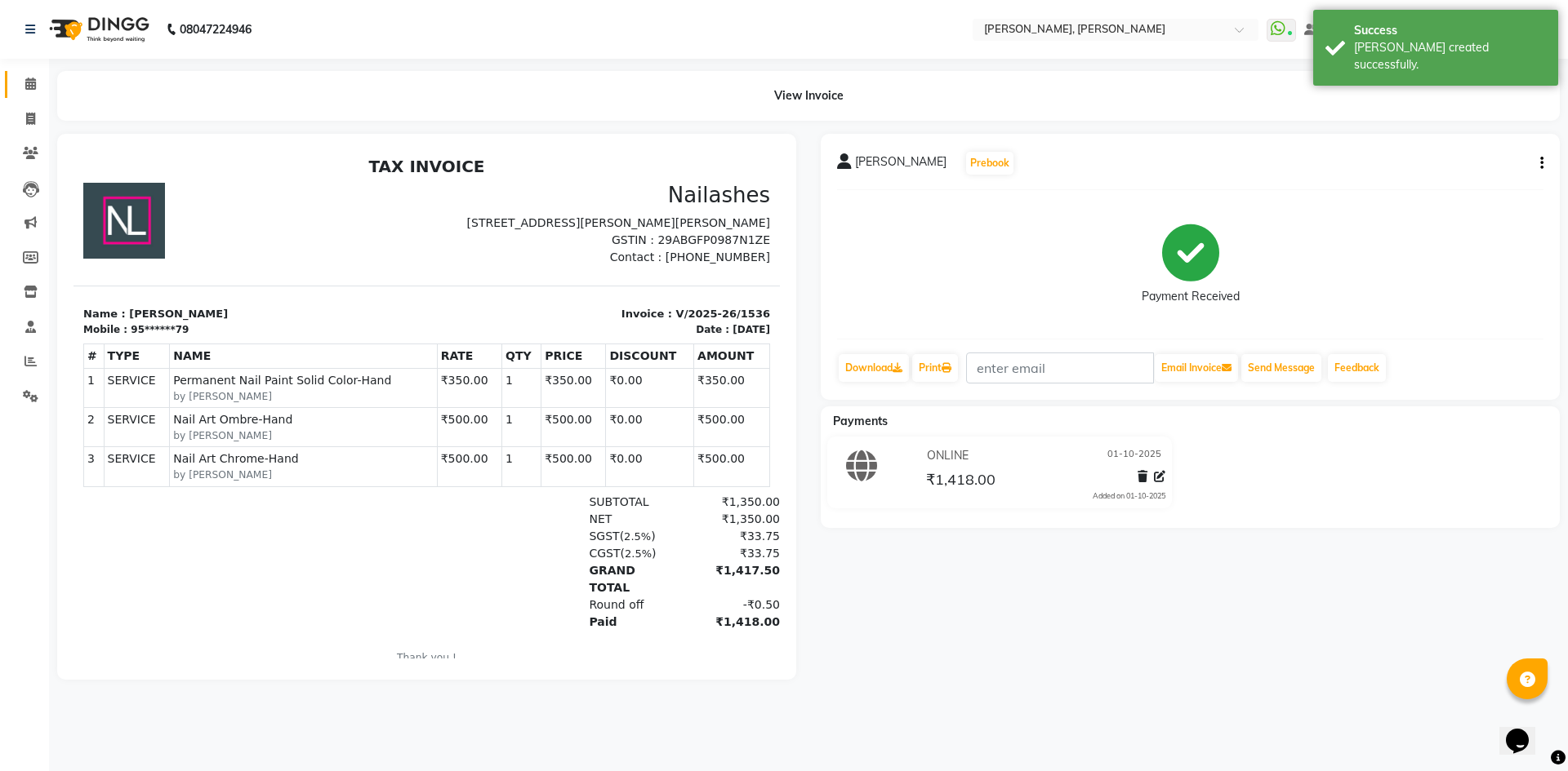
click at [33, 86] on icon at bounding box center [30, 83] width 10 height 12
